Goal: Check status: Check status

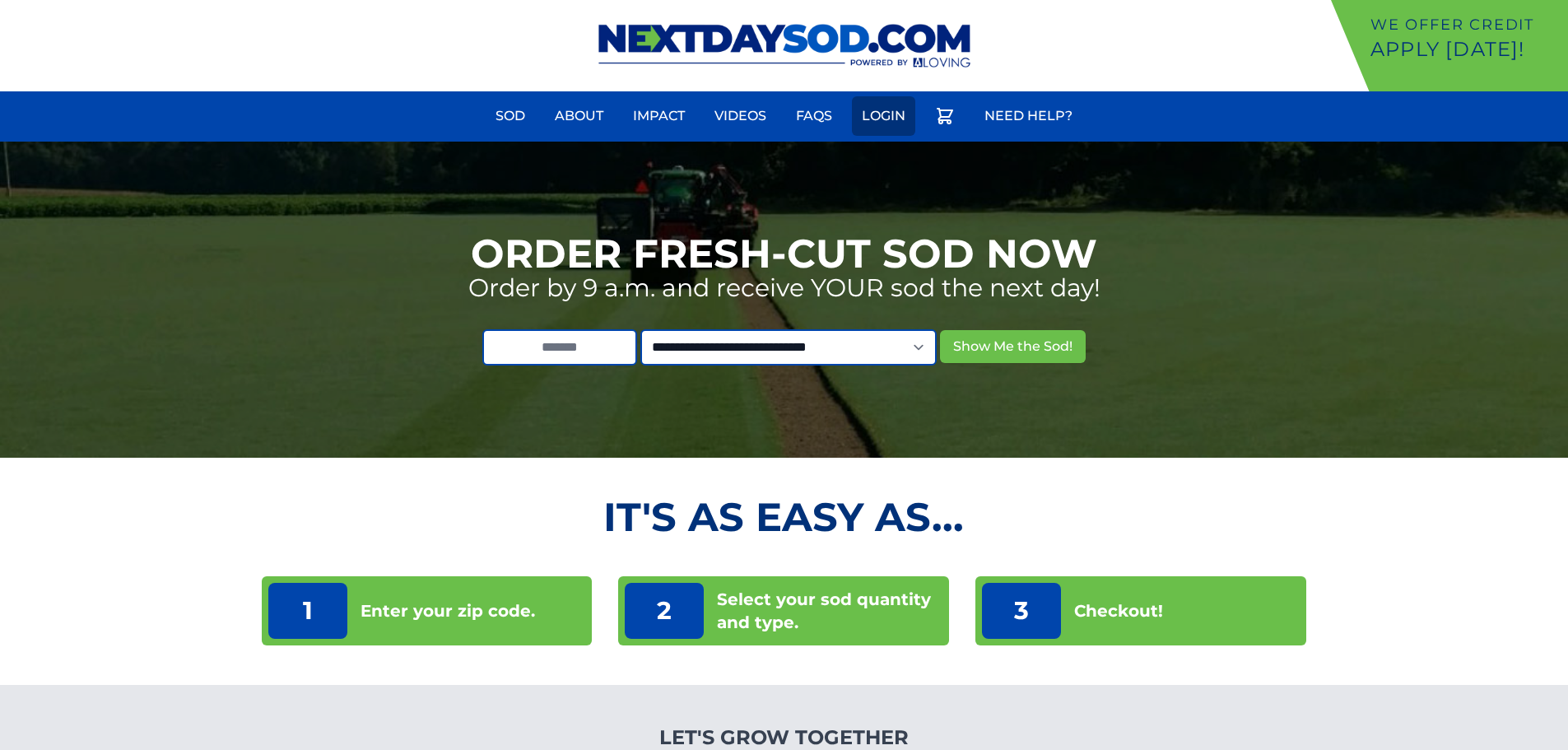
click at [880, 111] on link "Login" at bounding box center [884, 116] width 64 height 39
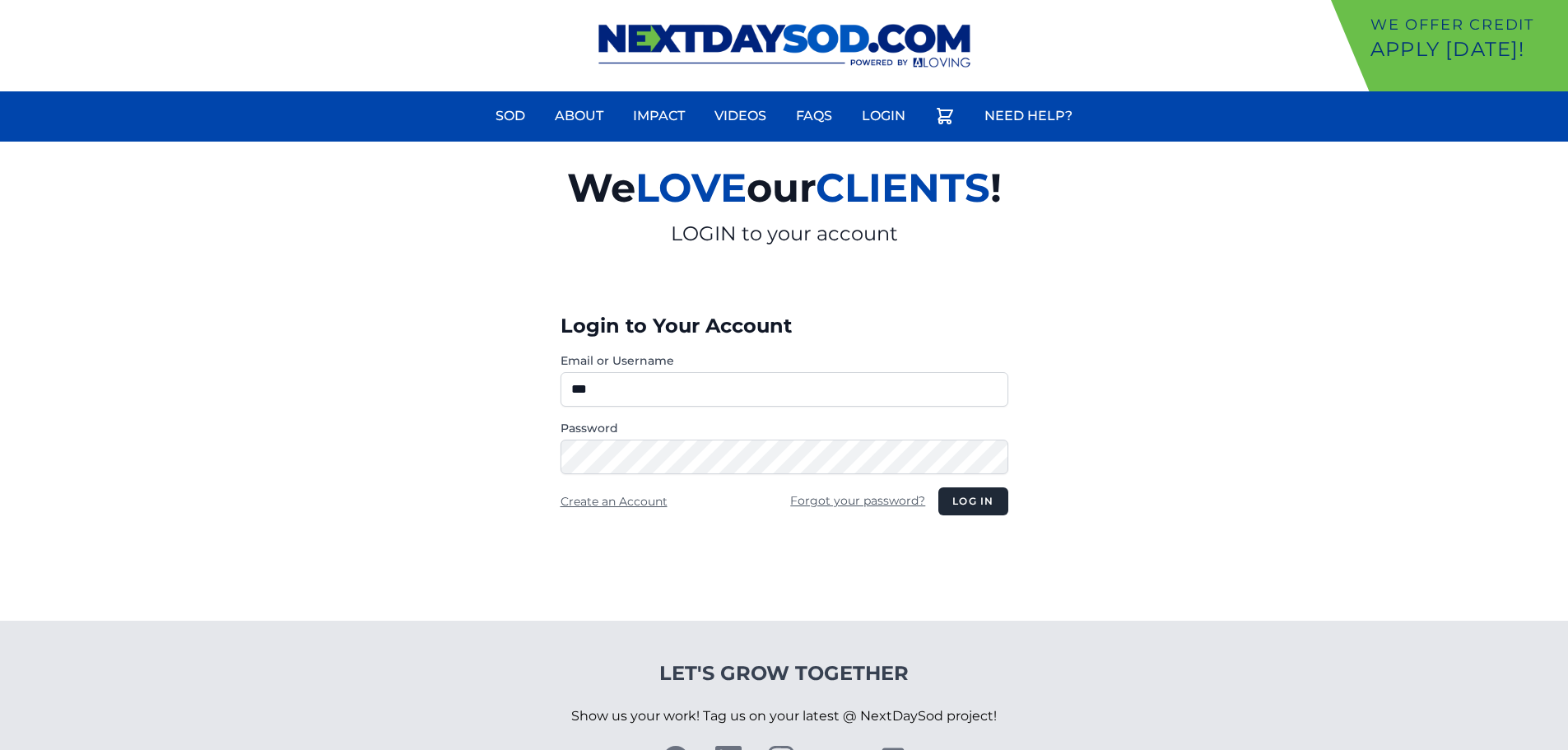
type input "********"
click at [974, 499] on button "Log in" at bounding box center [973, 501] width 69 height 28
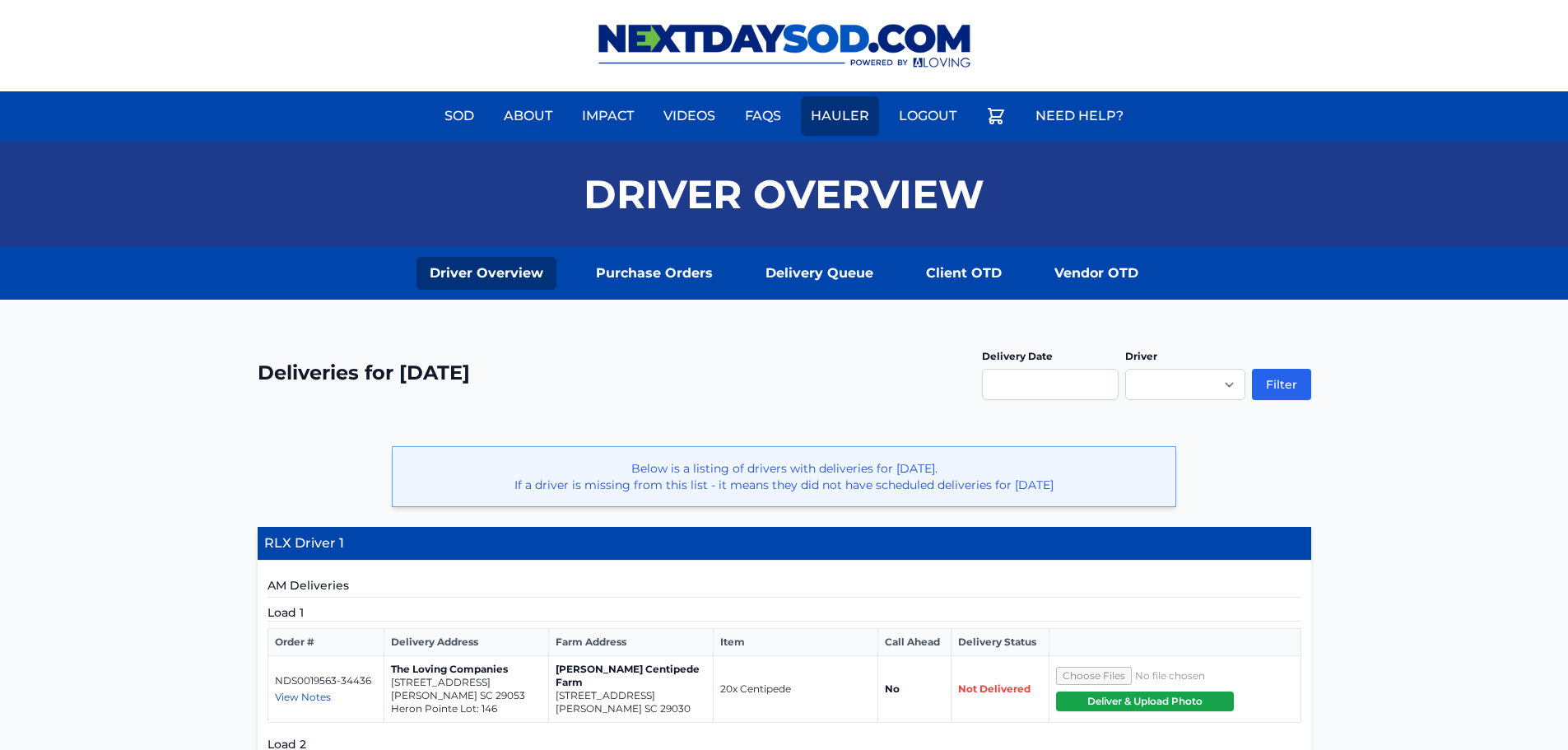
click at [853, 110] on link "Hauler" at bounding box center [840, 116] width 79 height 39
click at [667, 269] on link "Purchase Orders" at bounding box center [653, 272] width 143 height 33
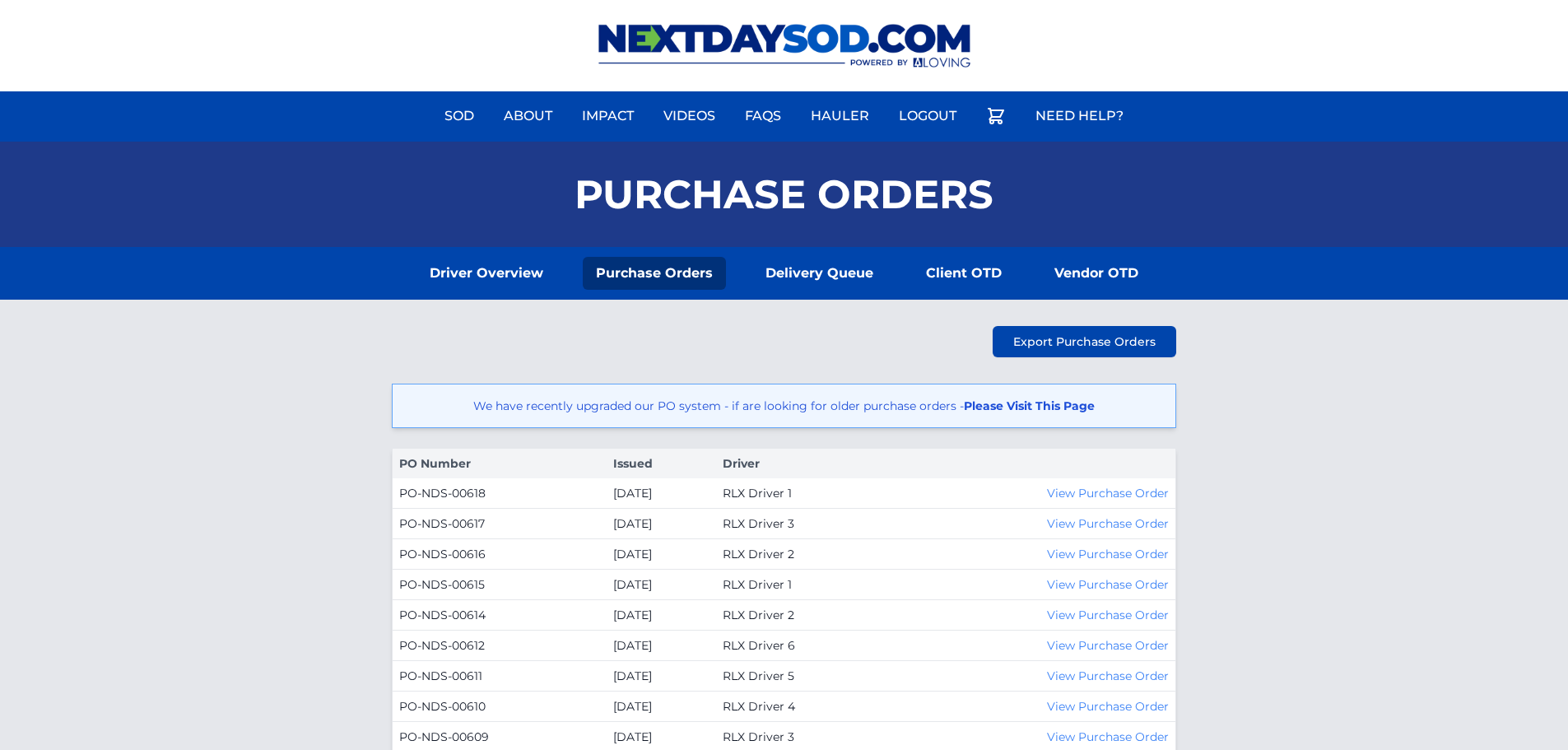
click at [1032, 407] on link "Please Visit This Page" at bounding box center [1030, 406] width 131 height 15
click at [1050, 405] on link "Please Visit This Page" at bounding box center [1030, 406] width 131 height 15
click at [1038, 408] on link "Please Visit This Page" at bounding box center [1030, 406] width 131 height 15
